Goal: Entertainment & Leisure: Consume media (video, audio)

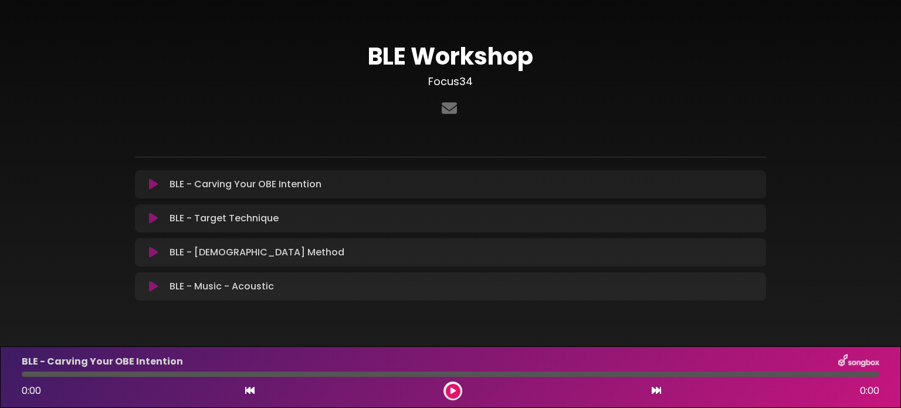
click at [211, 216] on p "BLE - Target Technique Loading Track..." at bounding box center [224, 218] width 109 height 14
click at [155, 219] on icon at bounding box center [153, 218] width 9 height 12
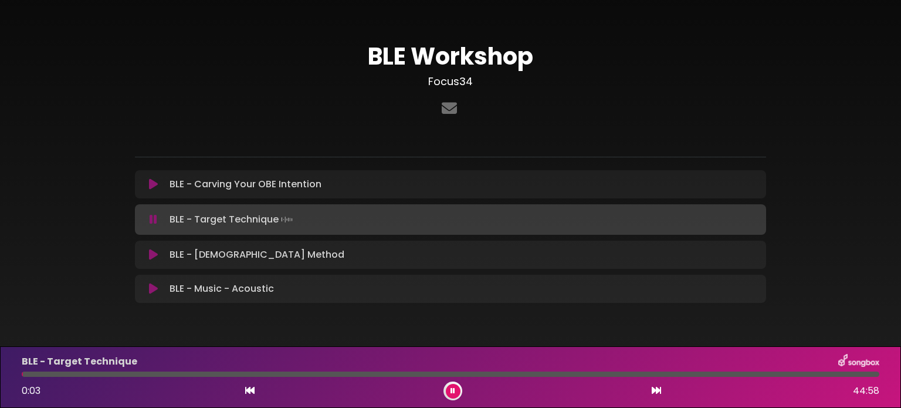
drag, startPoint x: 205, startPoint y: 370, endPoint x: 211, endPoint y: 371, distance: 6.1
click at [206, 370] on div "BLE - Target Technique 0:03 44:58" at bounding box center [451, 377] width 872 height 46
click at [222, 375] on div at bounding box center [451, 373] width 858 height 5
click at [344, 374] on div at bounding box center [451, 373] width 858 height 5
click at [379, 373] on div at bounding box center [451, 373] width 858 height 5
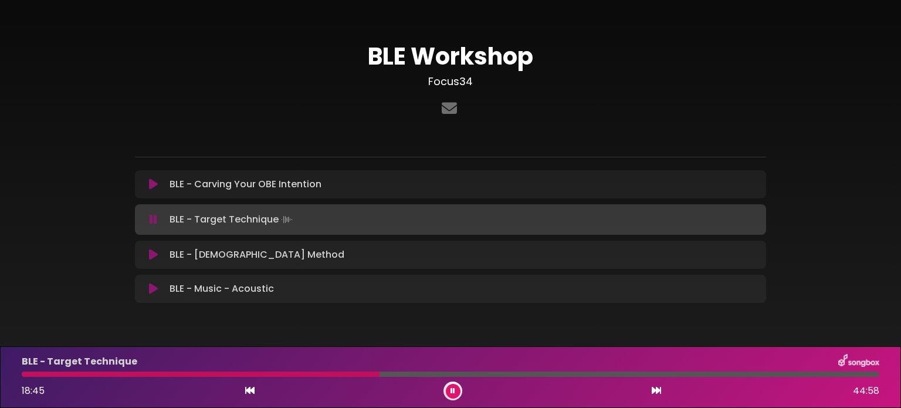
click at [420, 373] on div at bounding box center [451, 373] width 858 height 5
click at [495, 373] on div at bounding box center [451, 373] width 858 height 5
click at [620, 373] on div at bounding box center [451, 373] width 858 height 5
click at [735, 373] on div at bounding box center [451, 373] width 858 height 5
click at [808, 373] on div at bounding box center [451, 373] width 858 height 5
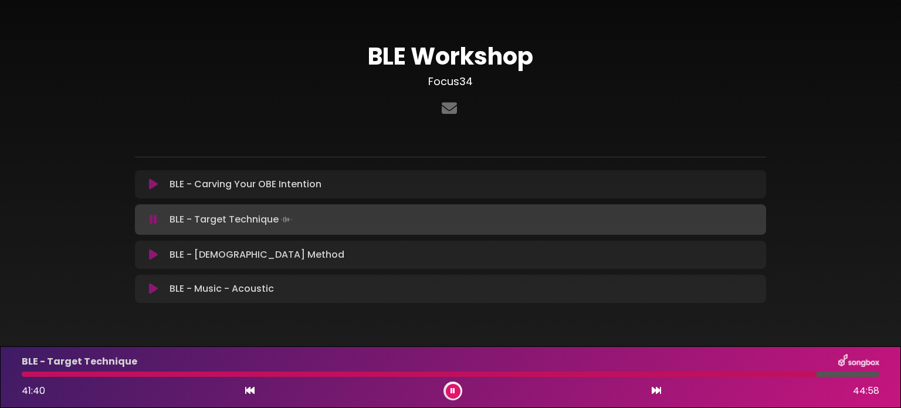
drag, startPoint x: 798, startPoint y: 377, endPoint x: 823, endPoint y: 377, distance: 25.2
click at [823, 377] on div at bounding box center [451, 373] width 858 height 5
click at [857, 374] on div at bounding box center [451, 373] width 858 height 5
click at [871, 376] on div at bounding box center [451, 373] width 858 height 5
click at [187, 253] on p "BLE - Shamanic Method Loading Track..." at bounding box center [257, 255] width 175 height 14
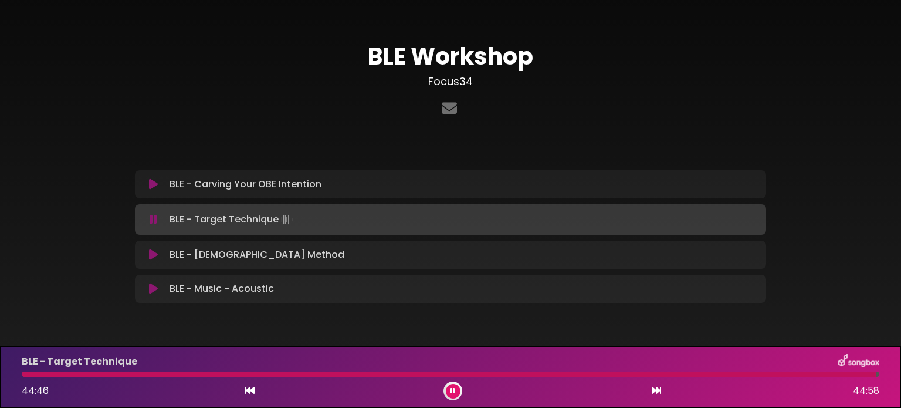
click at [150, 253] on icon at bounding box center [153, 255] width 9 height 12
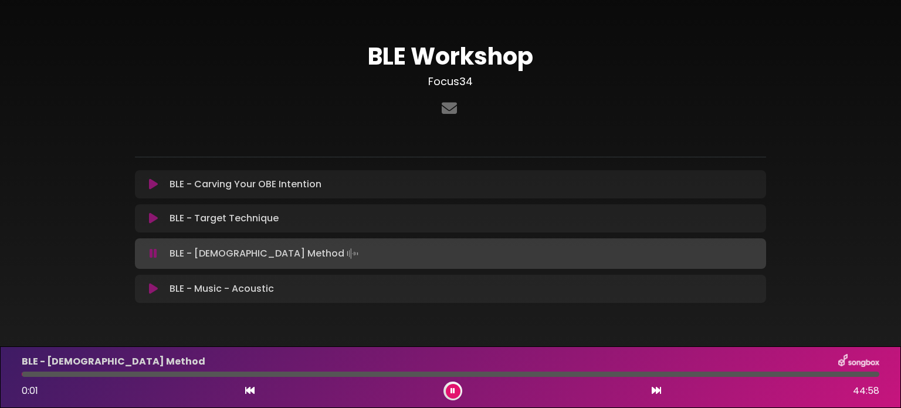
click at [448, 389] on button at bounding box center [453, 391] width 15 height 15
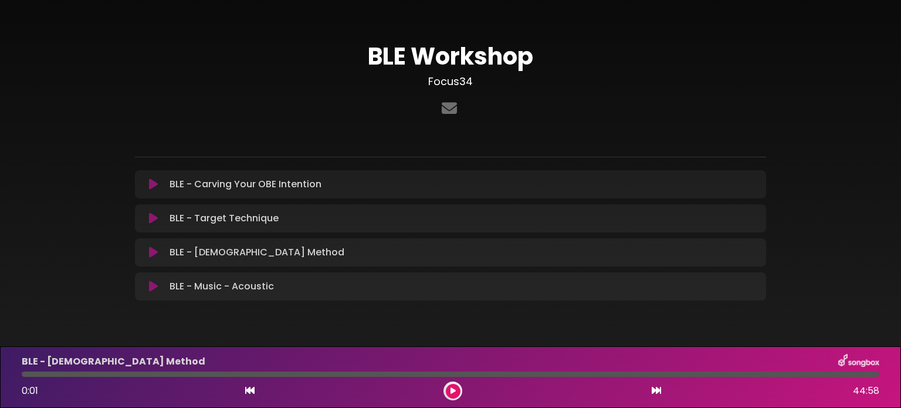
click at [453, 390] on icon at bounding box center [453, 390] width 5 height 7
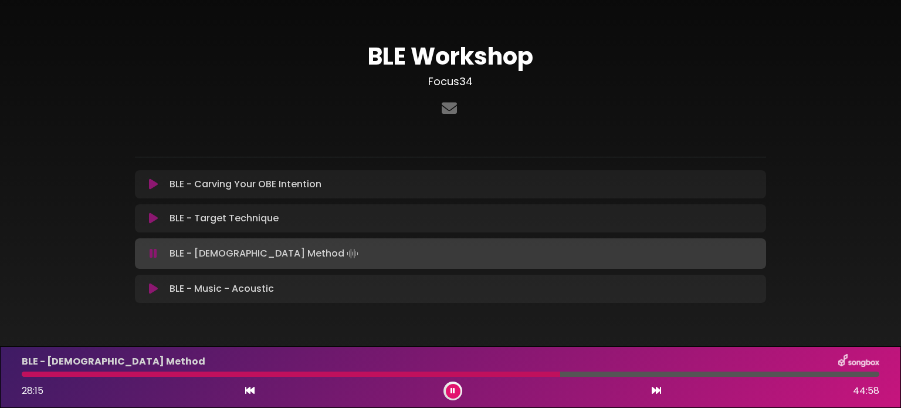
click at [660, 374] on div at bounding box center [451, 373] width 858 height 5
click at [731, 377] on div at bounding box center [451, 373] width 858 height 5
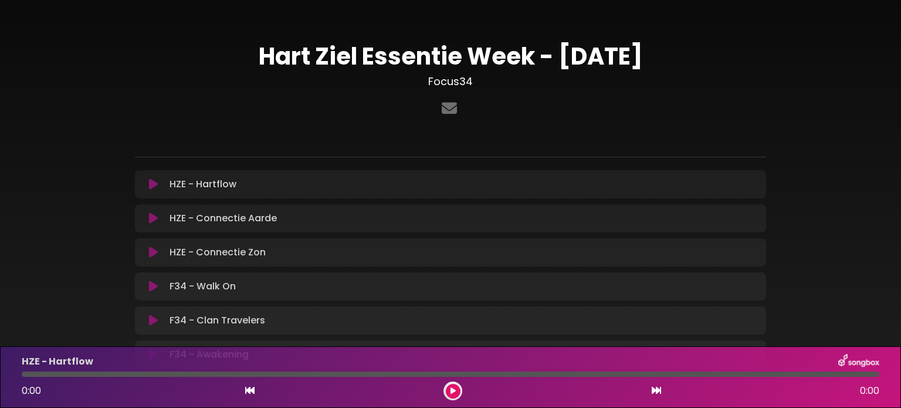
click at [154, 251] on icon at bounding box center [153, 252] width 9 height 12
